Goal: Transaction & Acquisition: Book appointment/travel/reservation

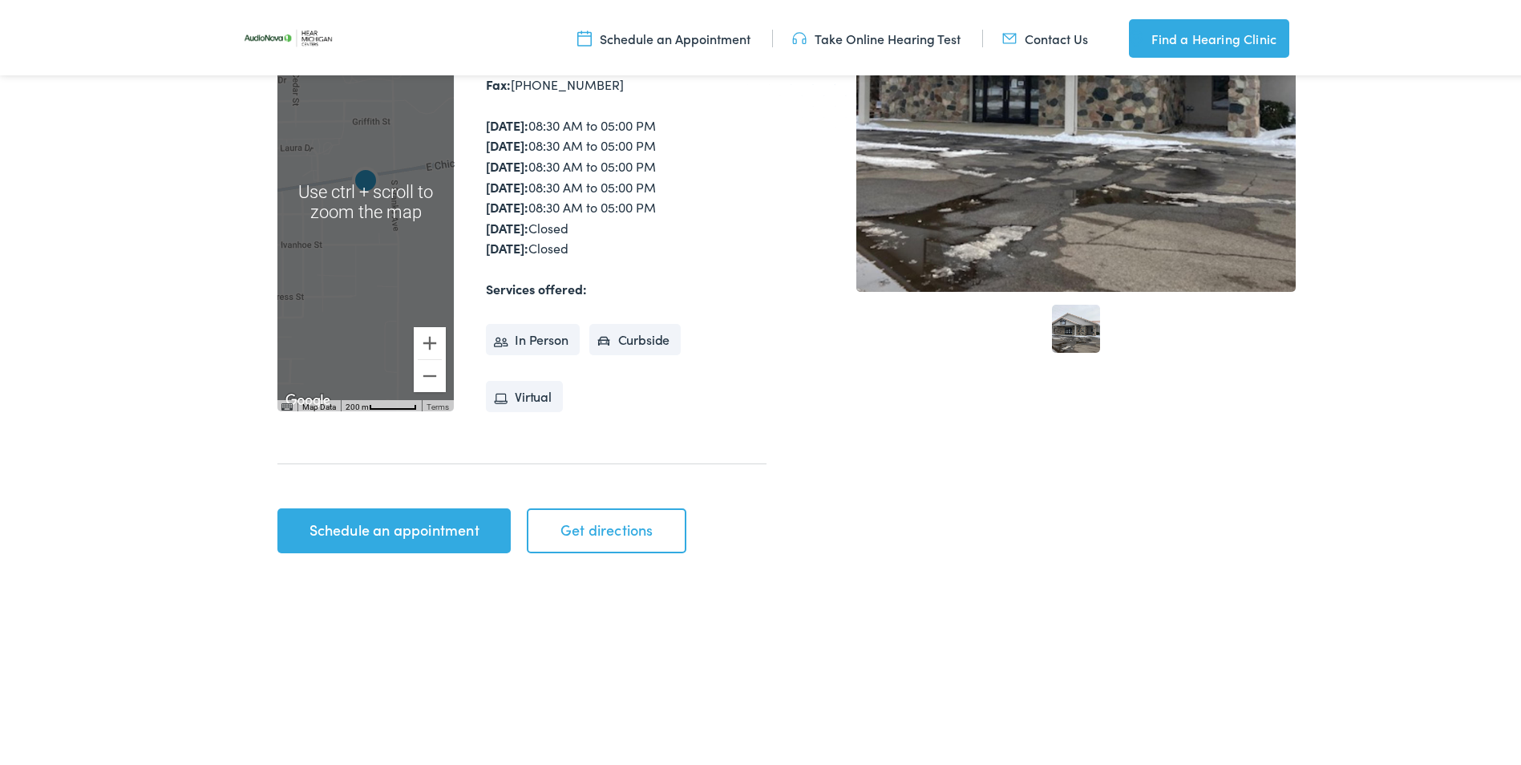
scroll to position [401, 0]
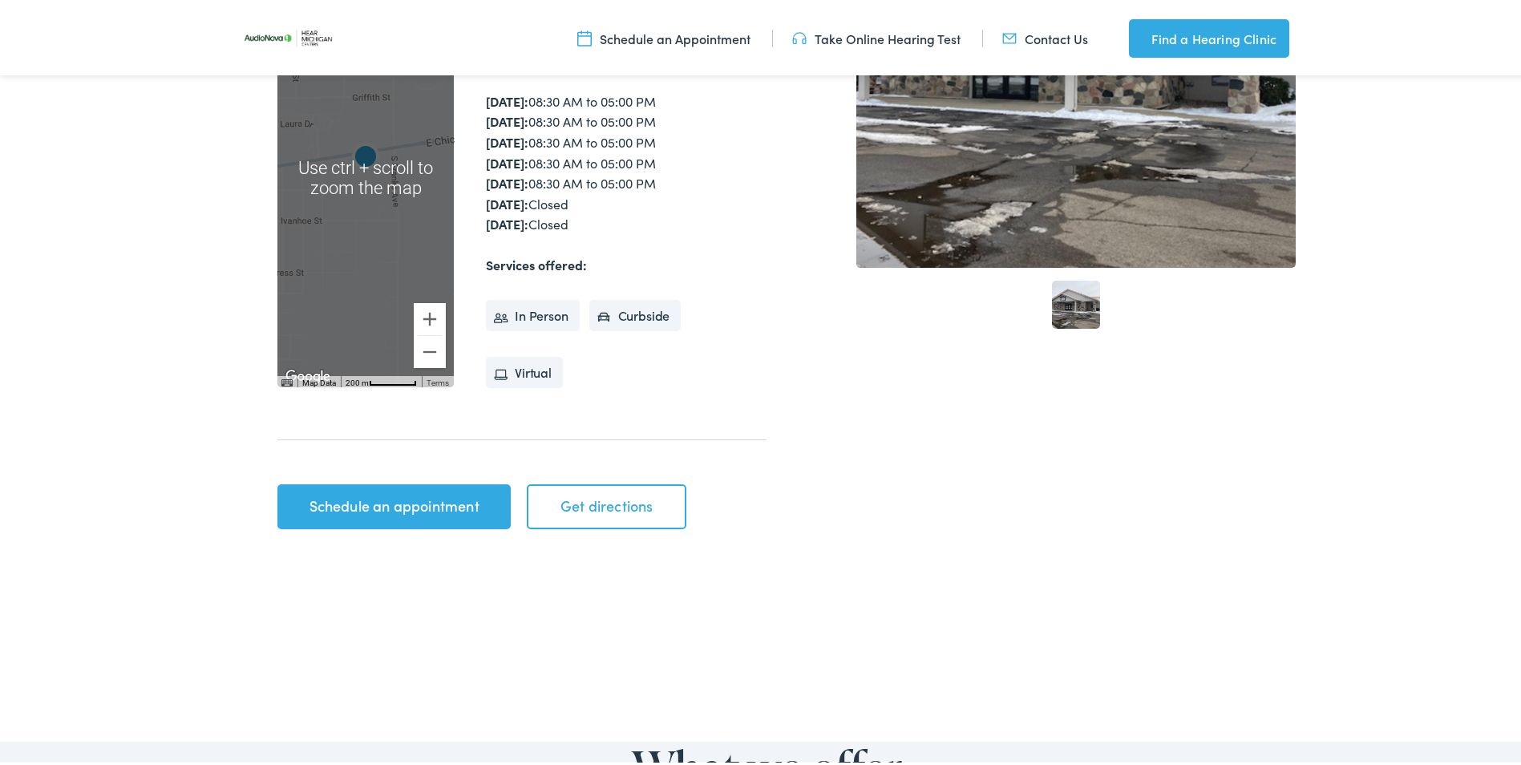
click at [406, 501] on link "Schedule an appointment" at bounding box center [393, 503] width 233 height 45
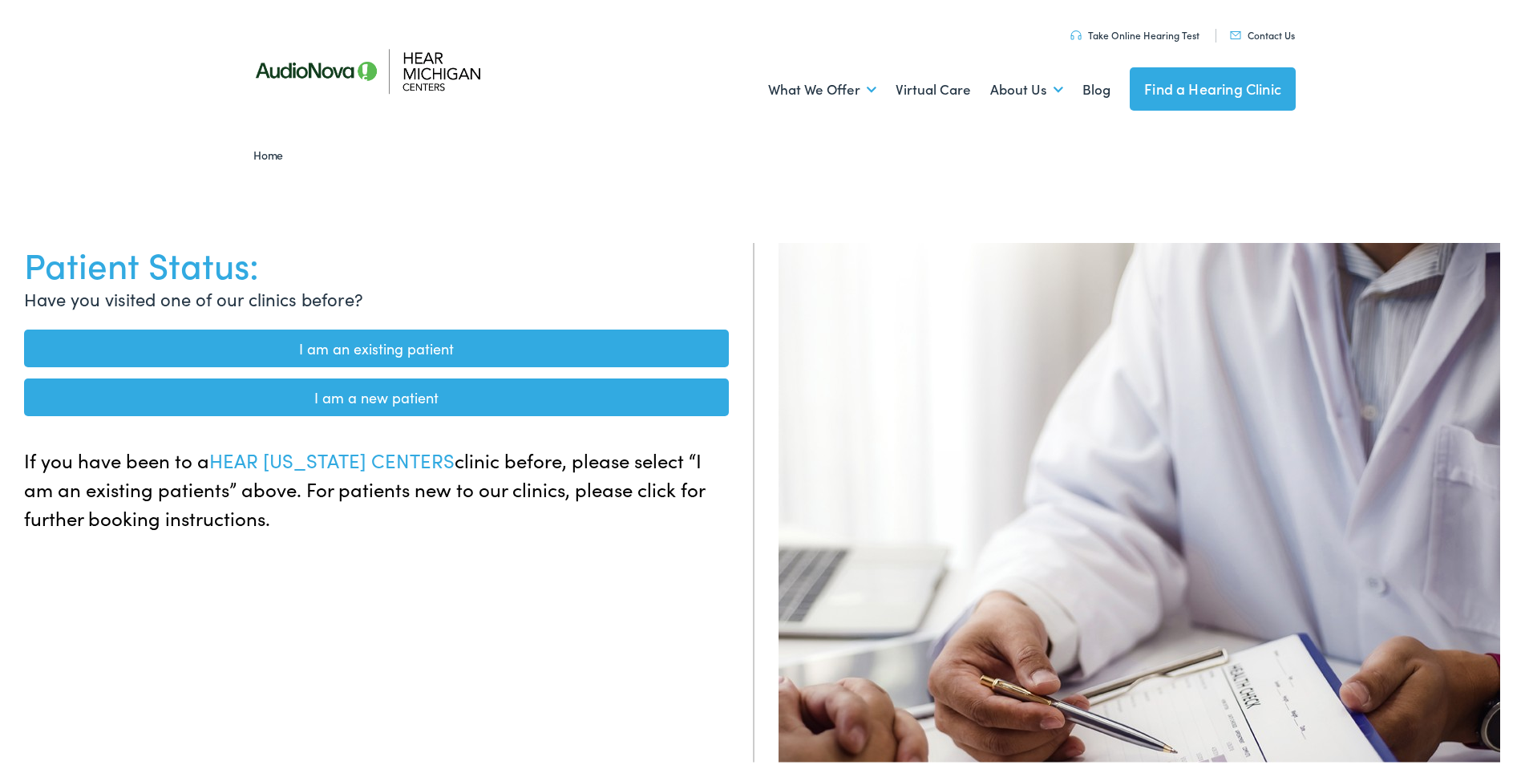
click at [366, 397] on link "I am a new patient" at bounding box center [376, 394] width 705 height 38
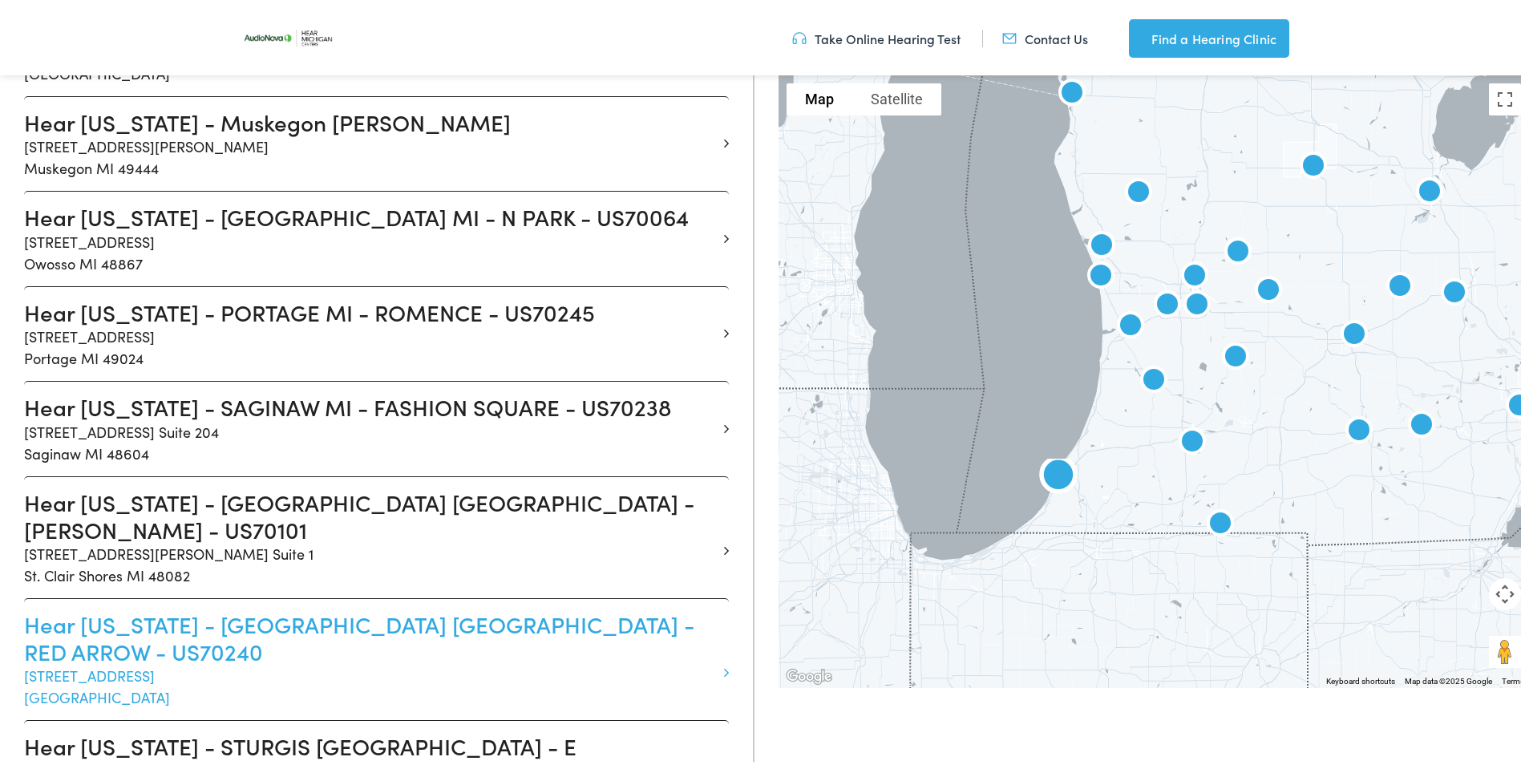
scroll to position [2165, 0]
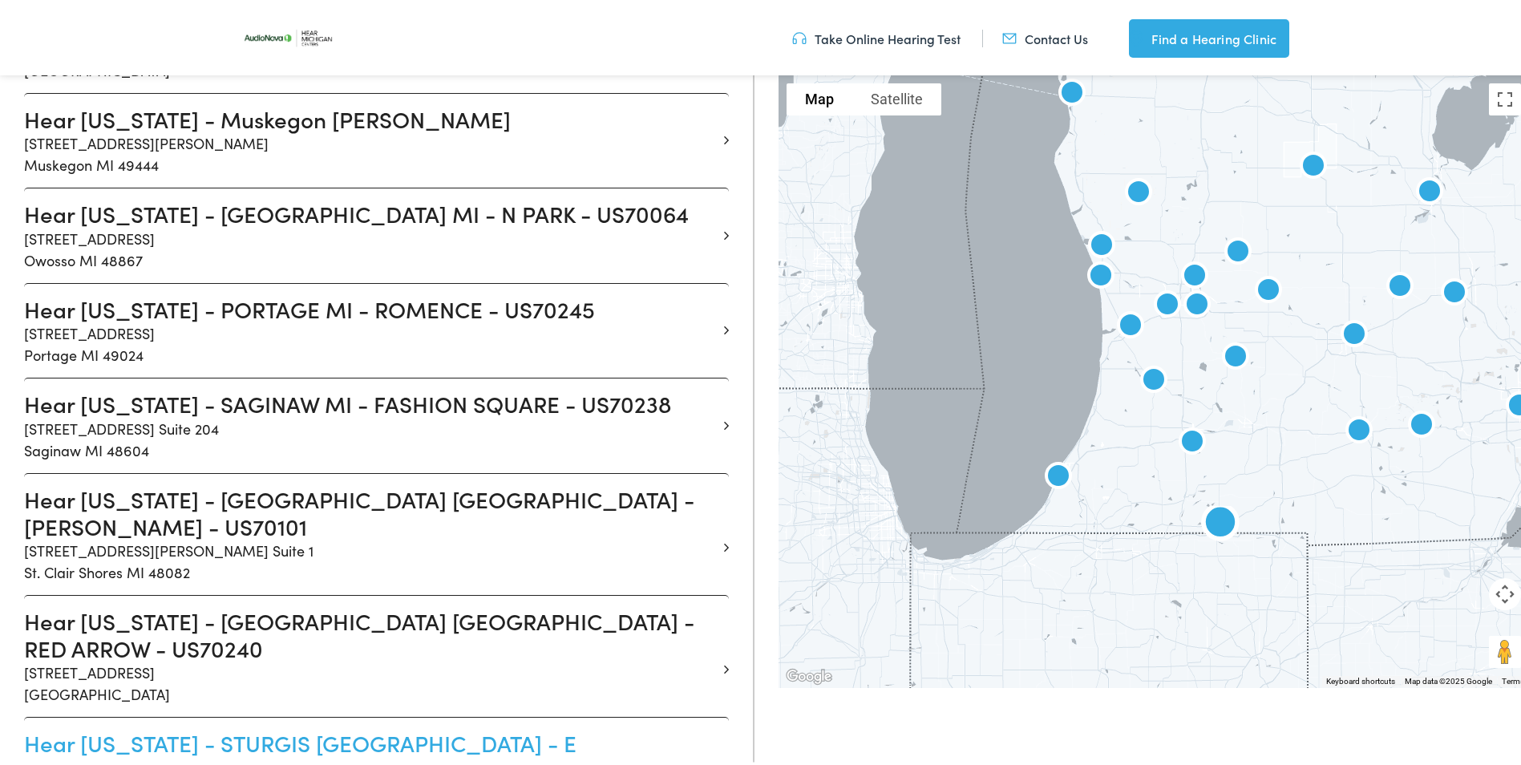
click at [209, 727] on h3 "Hear [US_STATE] - STURGIS [GEOGRAPHIC_DATA] - E [GEOGRAPHIC_DATA] - US70241" at bounding box center [370, 754] width 693 height 54
